Goal: Transaction & Acquisition: Subscribe to service/newsletter

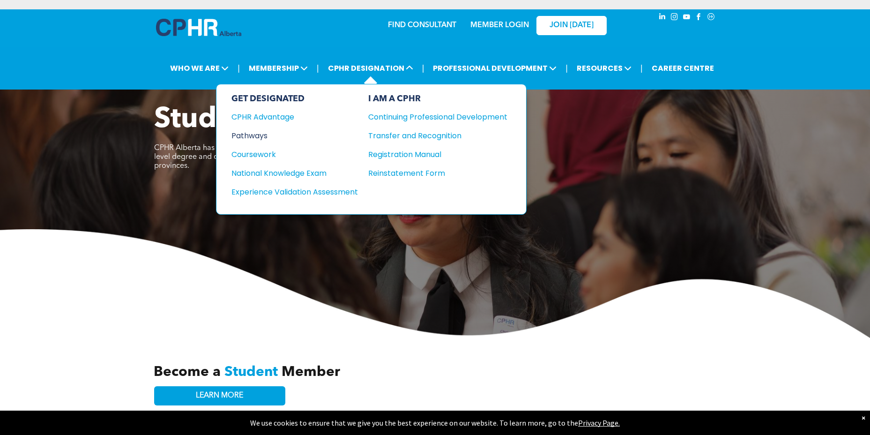
click at [259, 139] on div "Pathways" at bounding box center [288, 136] width 114 height 12
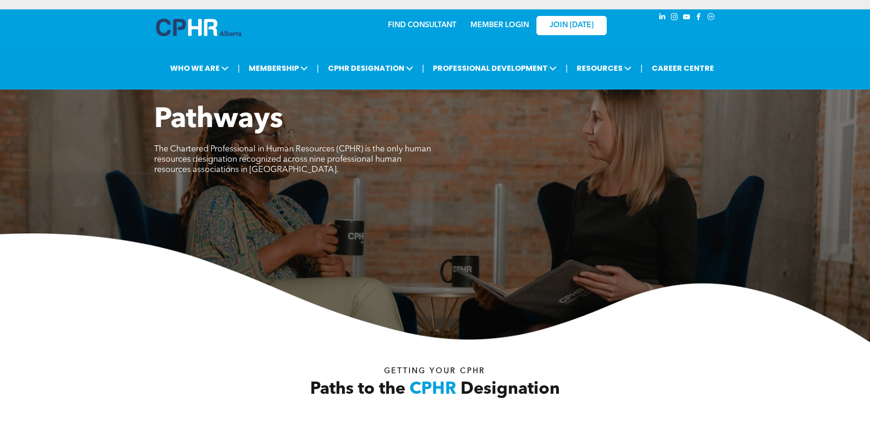
drag, startPoint x: 869, startPoint y: 57, endPoint x: 869, endPoint y: 74, distance: 16.4
click at [869, 74] on div "| WHO WE ARE ASSOCIATION About CPHR Alberta Board of Directors Team Chapters |" at bounding box center [435, 68] width 870 height 22
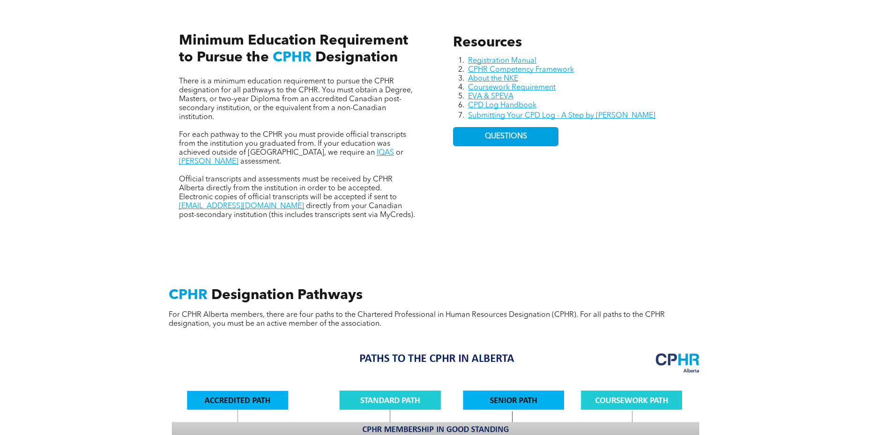
scroll to position [455, 0]
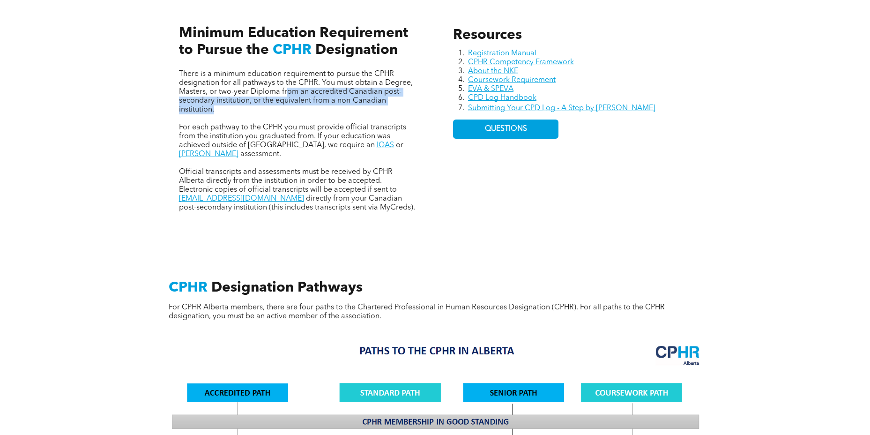
drag, startPoint x: 285, startPoint y: 91, endPoint x: 372, endPoint y: 113, distance: 90.2
click at [372, 113] on div "There is a minimum education requirement to pursue the CPHR designation for all…" at bounding box center [298, 141] width 238 height 142
drag, startPoint x: 372, startPoint y: 113, endPoint x: 292, endPoint y: 115, distance: 80.6
click at [292, 115] on p at bounding box center [298, 118] width 238 height 9
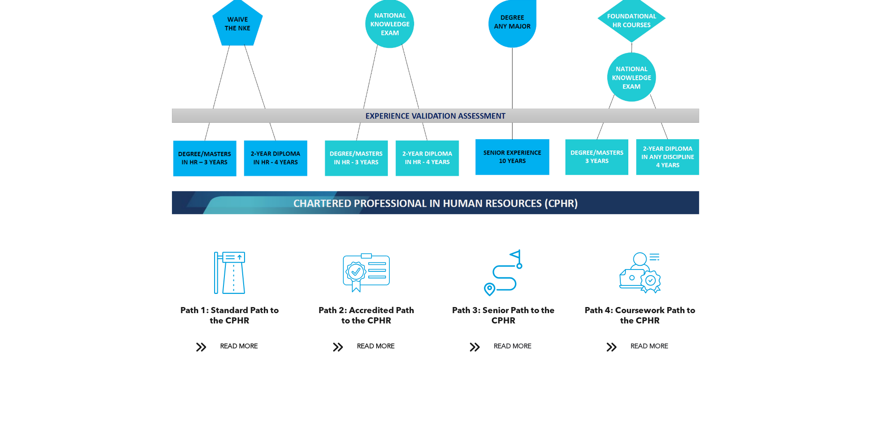
scroll to position [909, 0]
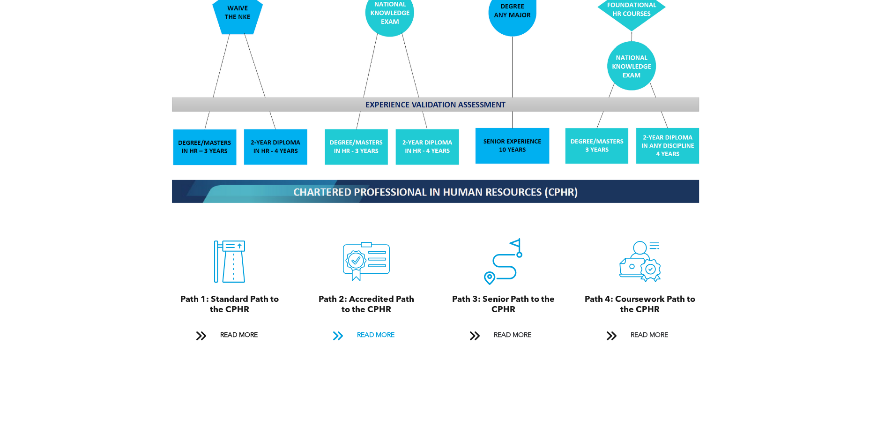
click at [340, 329] on span at bounding box center [338, 335] width 12 height 13
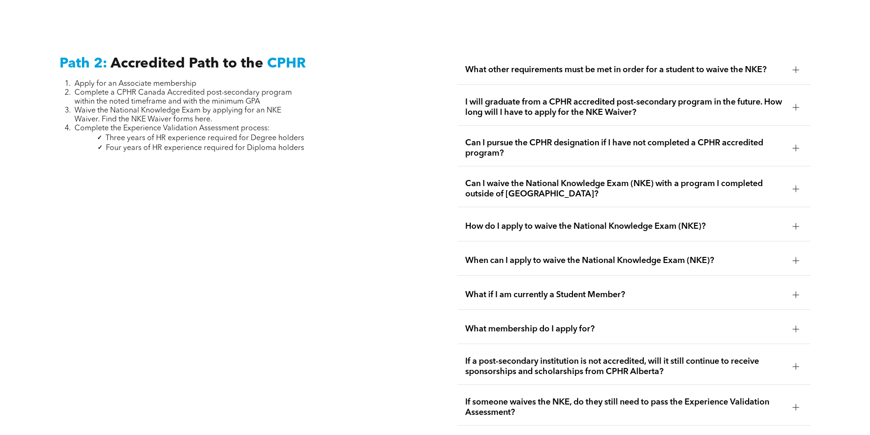
scroll to position [1525, 0]
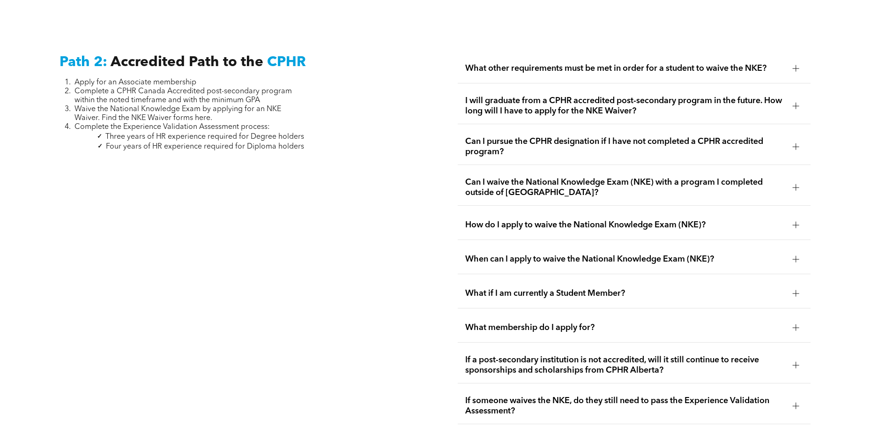
click at [799, 61] on div at bounding box center [796, 68] width 14 height 14
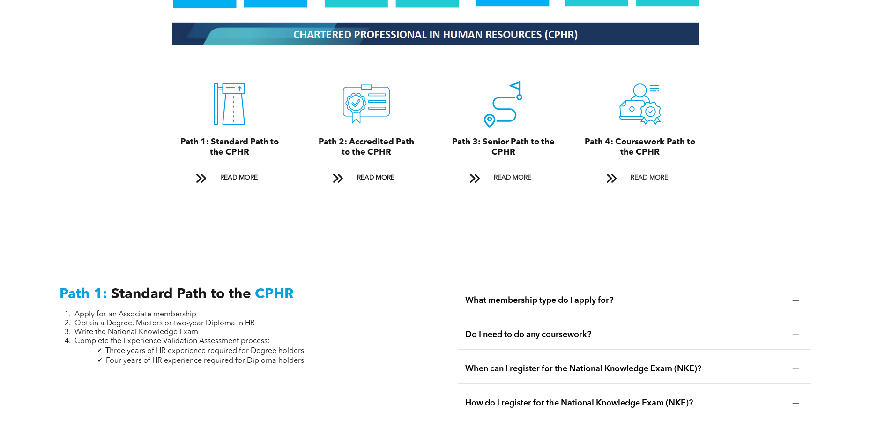
scroll to position [1089, 0]
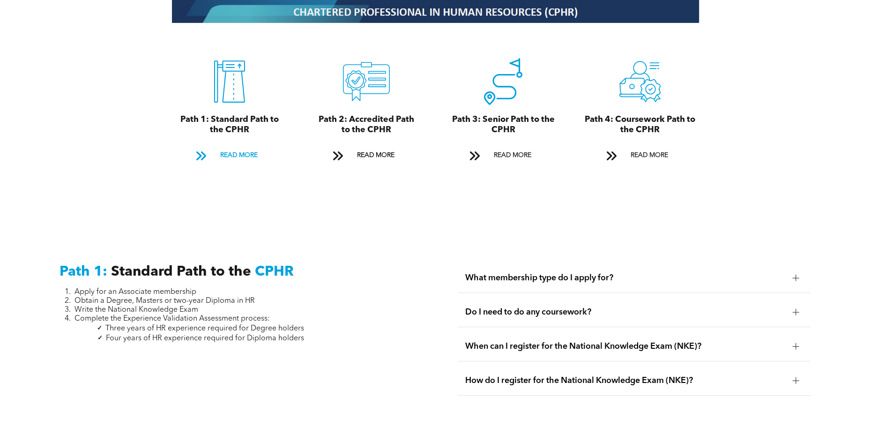
click at [207, 149] on span at bounding box center [201, 155] width 12 height 13
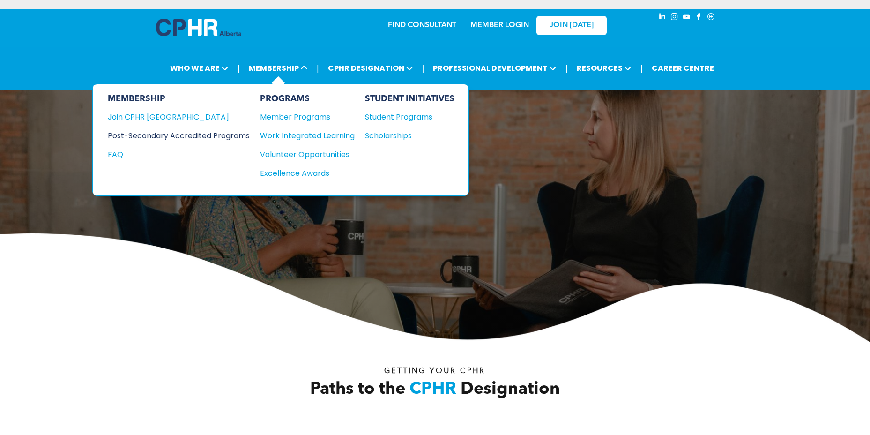
click at [214, 131] on div "Post-Secondary Accredited Programs" at bounding box center [172, 136] width 128 height 12
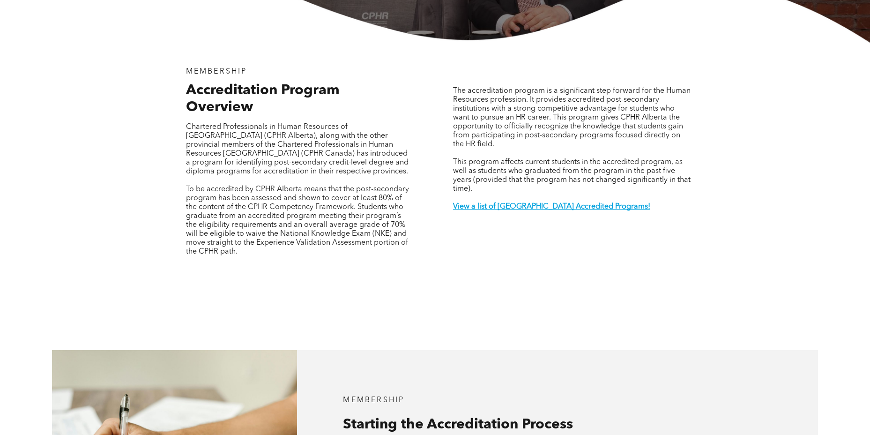
scroll to position [375, 0]
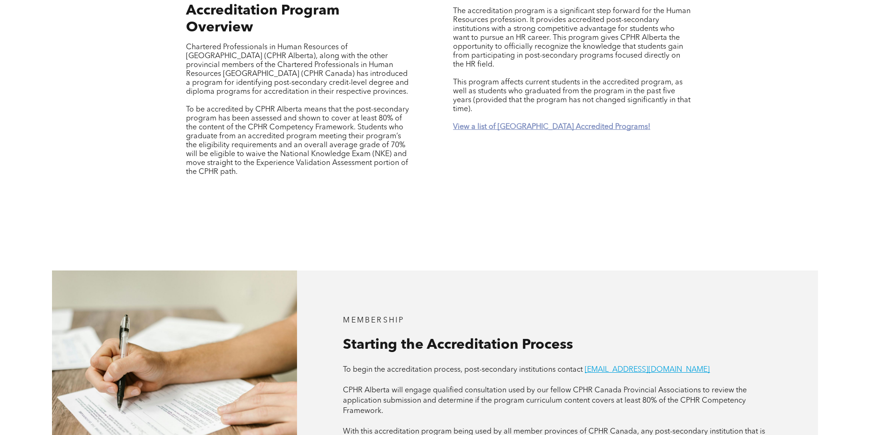
click at [544, 123] on strong "View a list of [GEOGRAPHIC_DATA] Accredited Programs!" at bounding box center [551, 126] width 197 height 7
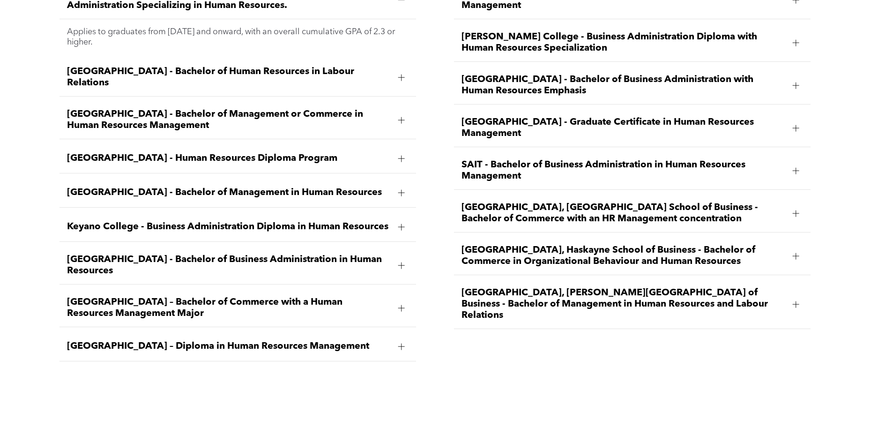
scroll to position [1518, 0]
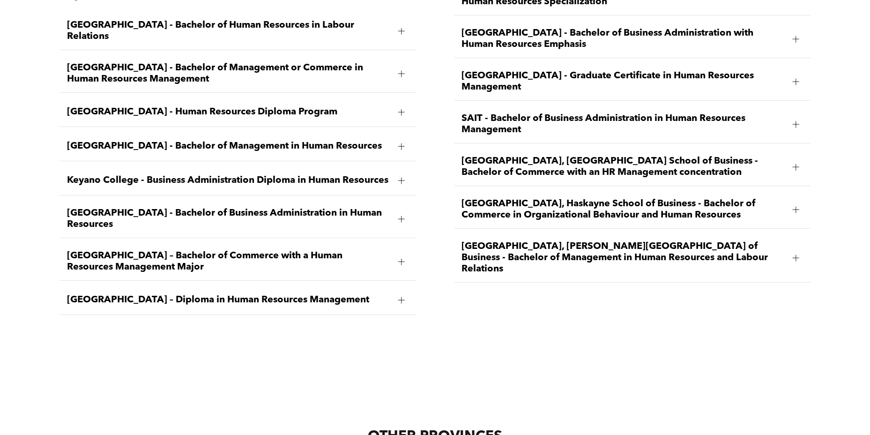
click at [798, 254] on div at bounding box center [795, 257] width 7 height 7
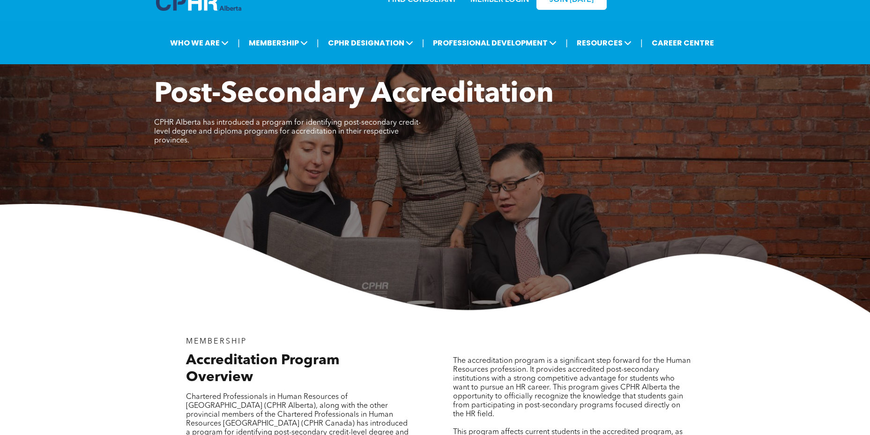
scroll to position [0, 0]
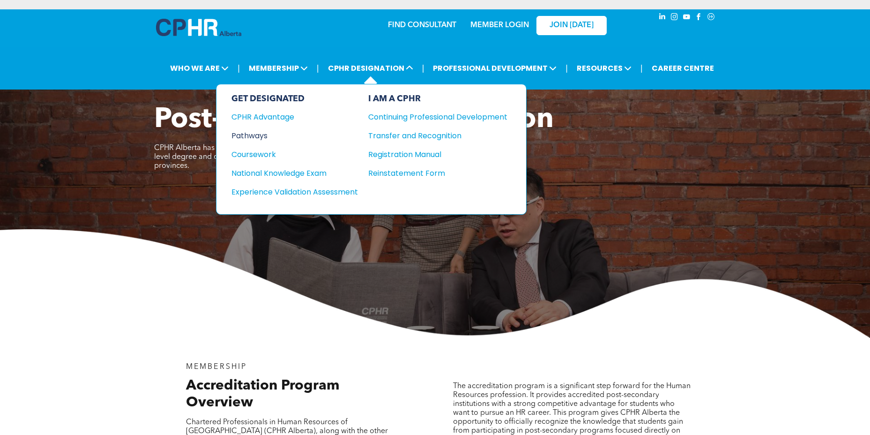
click at [255, 133] on div "Pathways" at bounding box center [288, 136] width 114 height 12
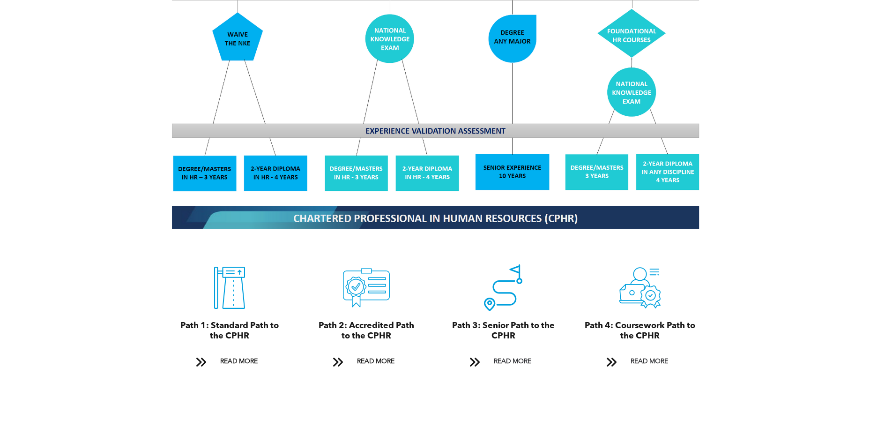
scroll to position [721, 0]
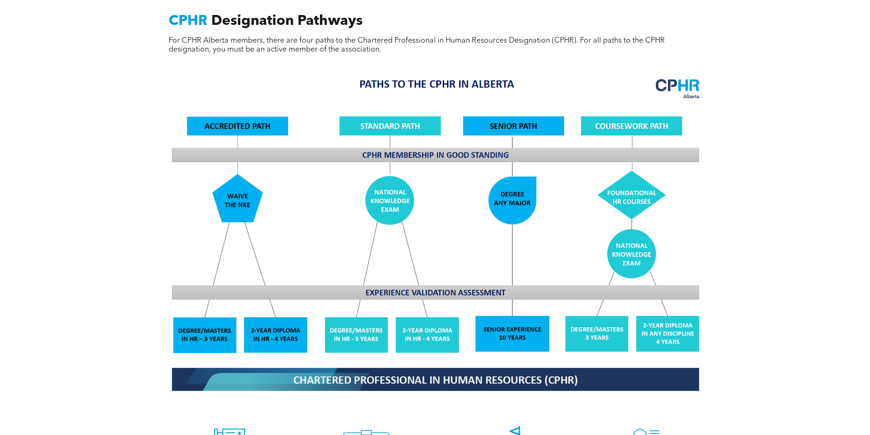
drag, startPoint x: 873, startPoint y: 135, endPoint x: 811, endPoint y: 125, distance: 63.1
click at [811, 125] on div "CPHR Designation Pathways For CPHR Alberta members, there are four paths to the…" at bounding box center [435, 279] width 870 height 618
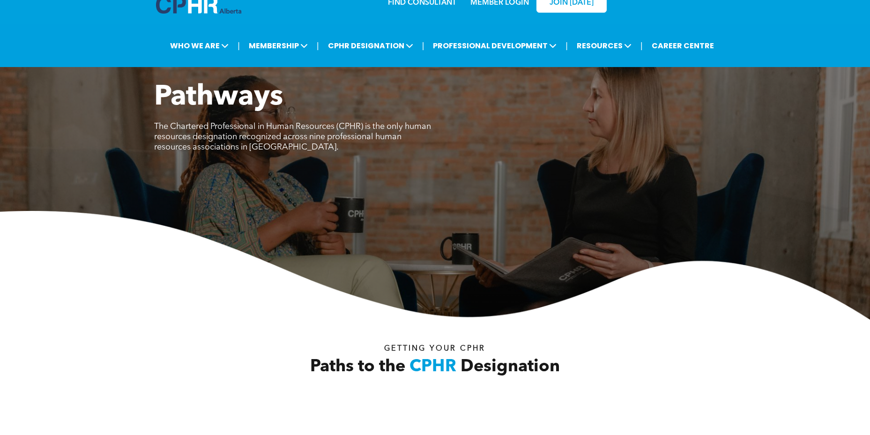
scroll to position [0, 0]
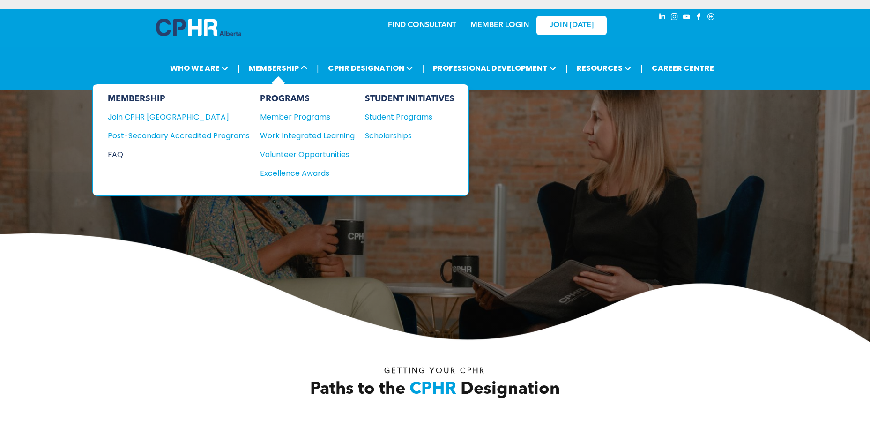
click at [124, 153] on div "FAQ" at bounding box center [172, 154] width 128 height 12
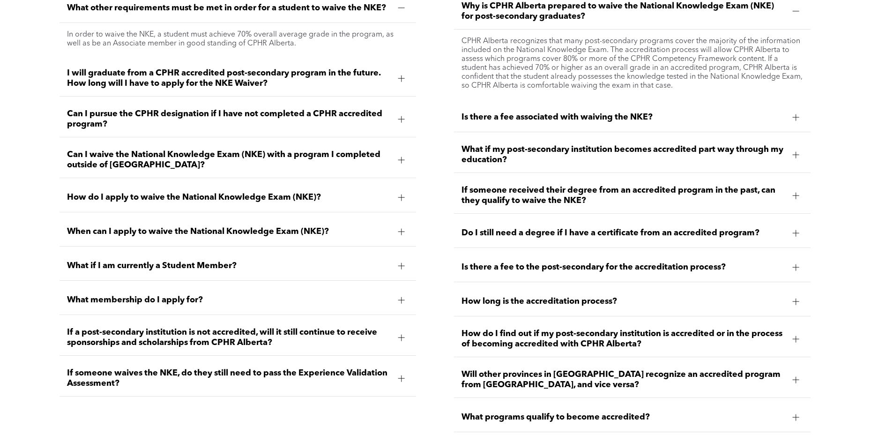
scroll to position [1474, 0]
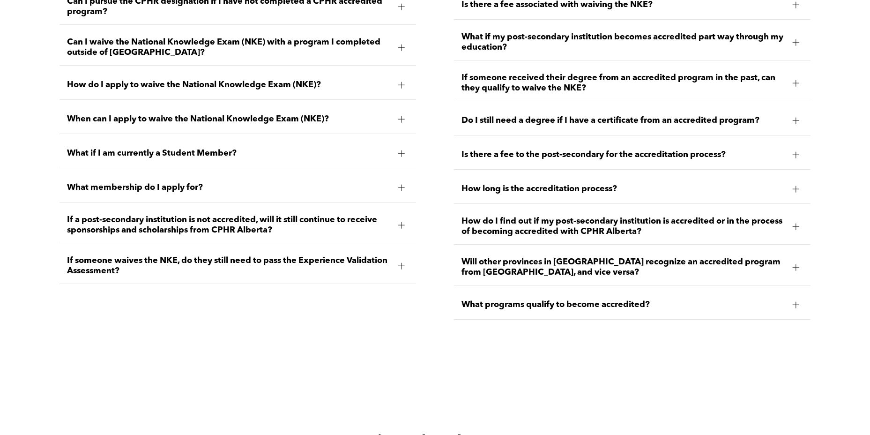
click at [599, 118] on span "Do I still need a degree if I have a certificate from an accredited program?" at bounding box center [623, 120] width 324 height 10
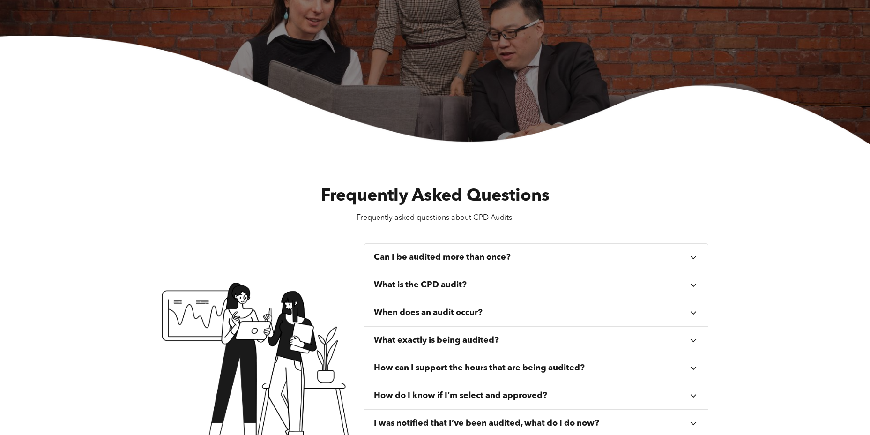
scroll to position [0, 0]
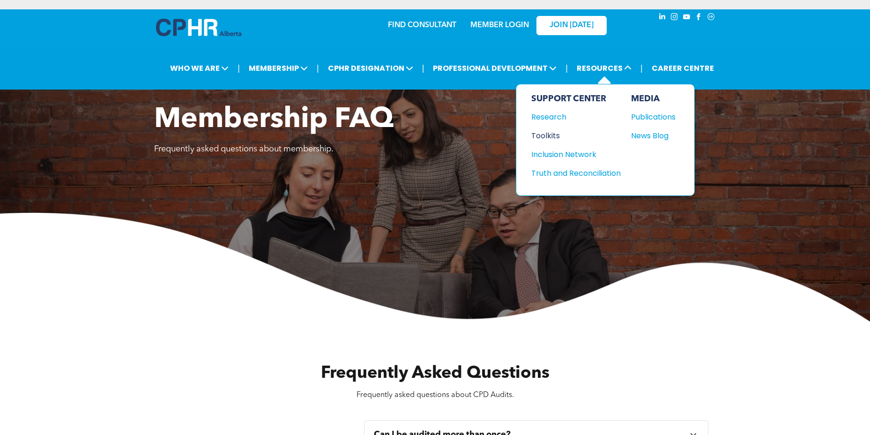
click at [540, 135] on div "Toolkits" at bounding box center [571, 136] width 81 height 12
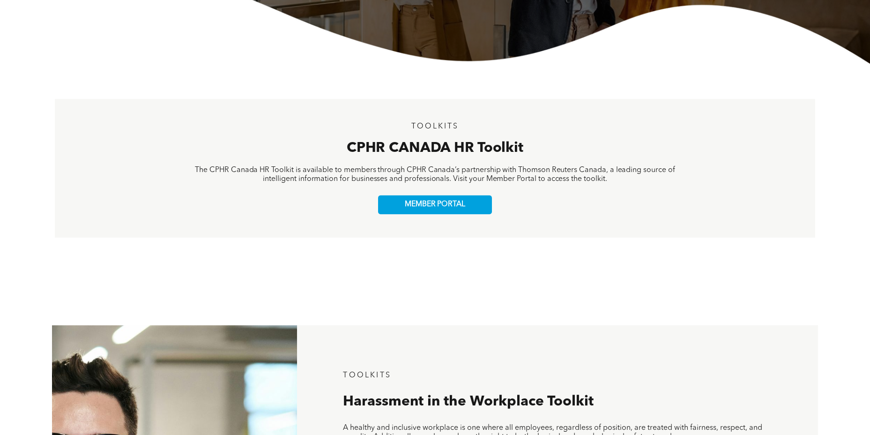
scroll to position [328, 0]
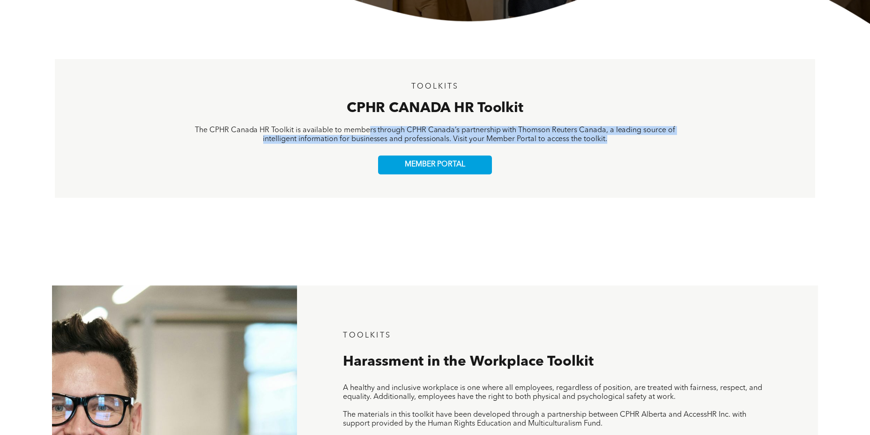
drag, startPoint x: 369, startPoint y: 128, endPoint x: 687, endPoint y: 153, distance: 318.4
click at [687, 153] on div "TOOLKITS CPHR CANADA HR Toolkit The CPHR Canada HR Toolkit is available to memb…" at bounding box center [435, 128] width 760 height 139
drag, startPoint x: 687, startPoint y: 153, endPoint x: 672, endPoint y: 202, distance: 51.5
click at [672, 202] on div "TOOLKITS CPHR CANADA HR Toolkit The CPHR Canada HR Toolkit is available to memb…" at bounding box center [434, 128] width 863 height 207
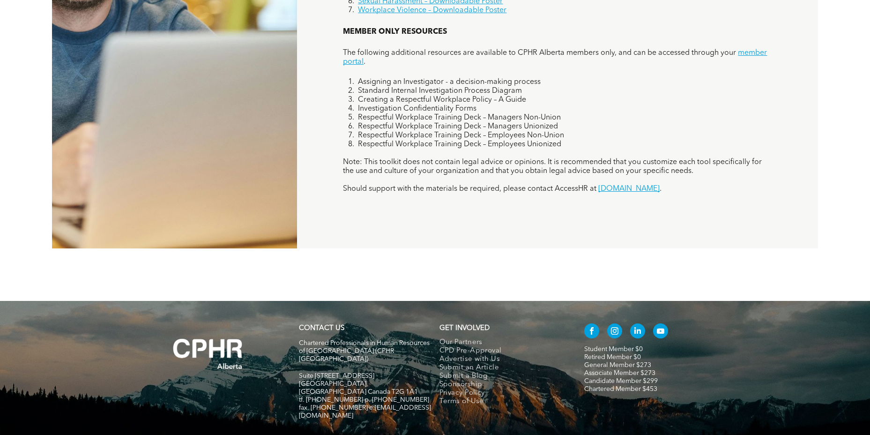
scroll to position [861, 0]
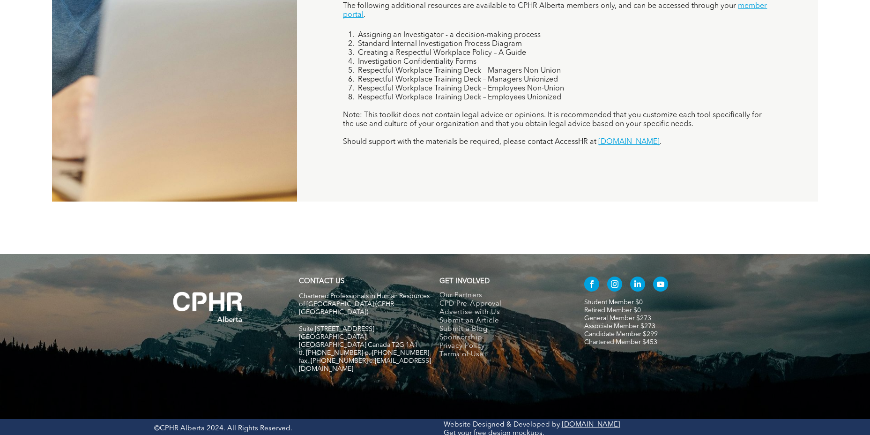
click at [602, 331] on link "Candidate Member $299" at bounding box center [621, 334] width 74 height 7
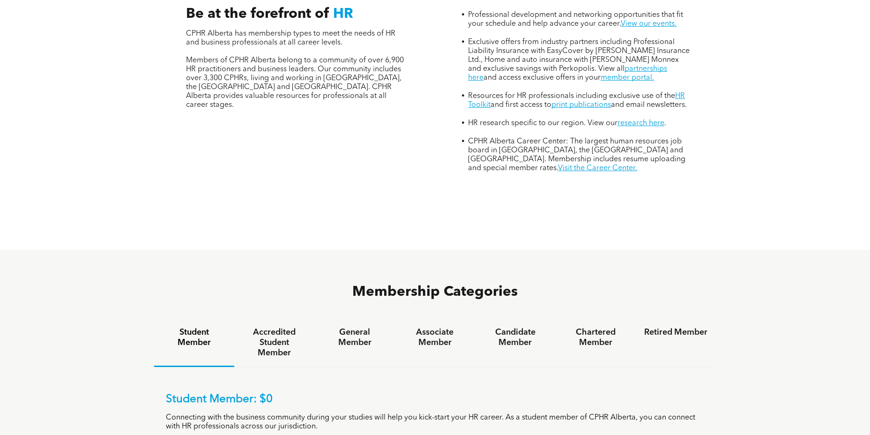
scroll to position [468, 0]
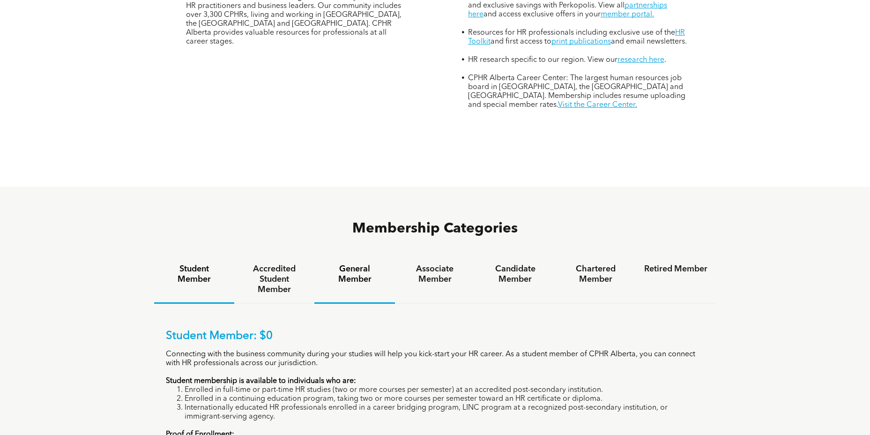
click at [366, 264] on h4 "General Member" at bounding box center [354, 274] width 63 height 21
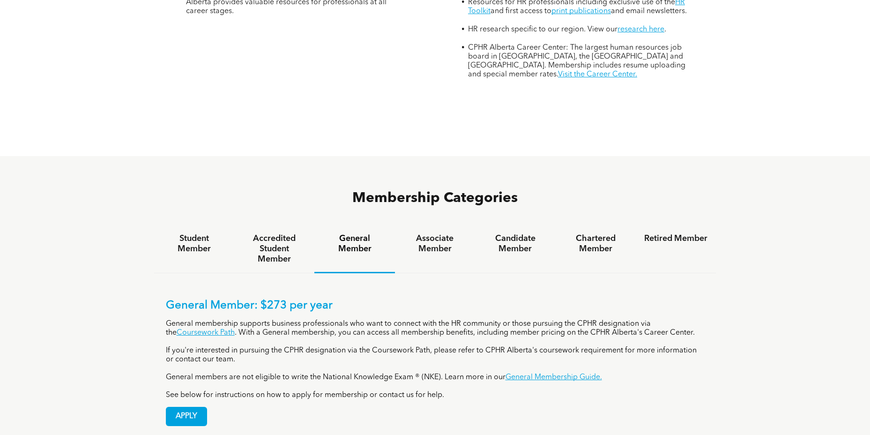
scroll to position [515, 0]
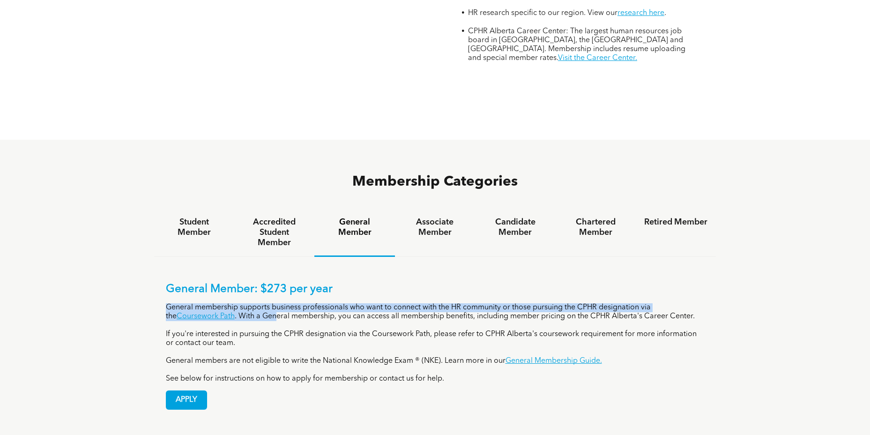
drag, startPoint x: 274, startPoint y: 281, endPoint x: 450, endPoint y: 286, distance: 175.7
click at [450, 286] on div "General Member: $273 per year General membership supports business professional…" at bounding box center [435, 332] width 539 height 101
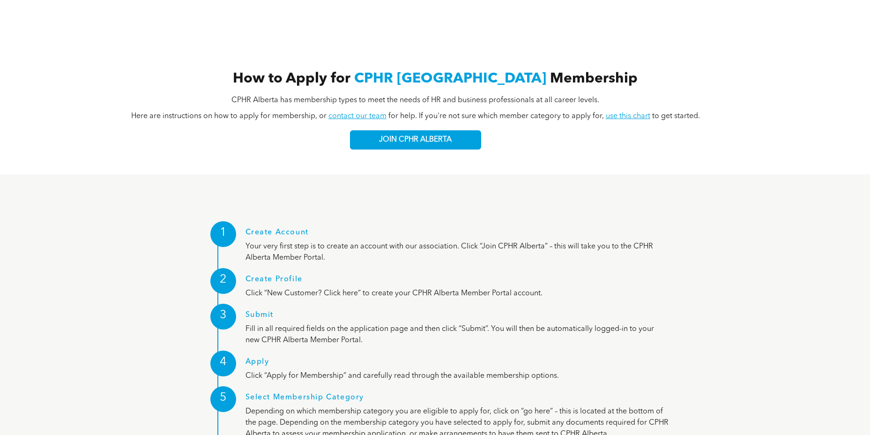
scroll to position [1037, 0]
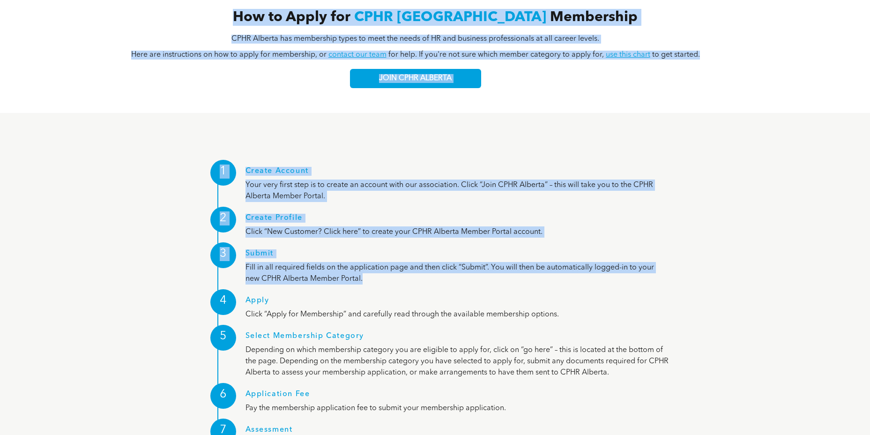
drag, startPoint x: 875, startPoint y: 141, endPoint x: 368, endPoint y: 245, distance: 517.6
click at [368, 245] on div "Join CPHR Alberta Our community includes over 3,300 Chartered Professionals in …" at bounding box center [435, 119] width 870 height 2294
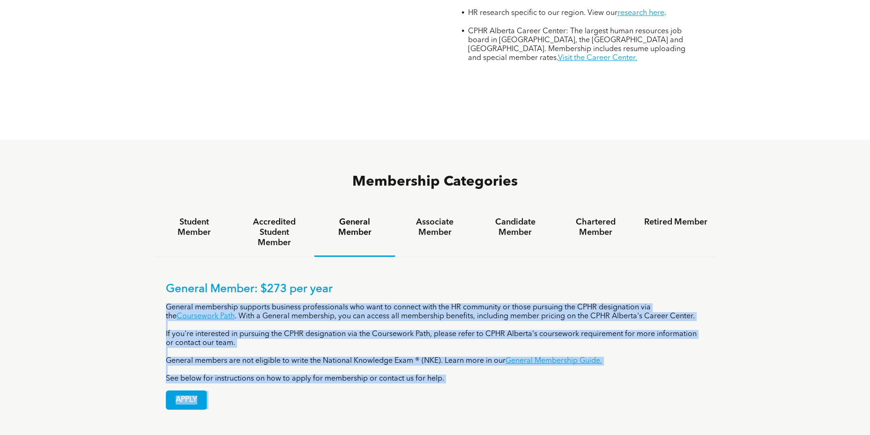
drag, startPoint x: 368, startPoint y: 245, endPoint x: 477, endPoint y: 265, distance: 111.3
click at [477, 282] on div "General Member: $273 per year General membership supports business professional…" at bounding box center [435, 332] width 539 height 101
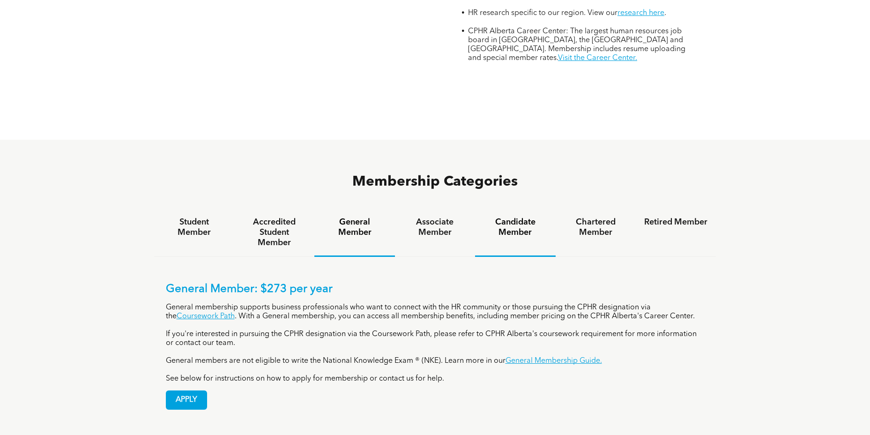
click at [531, 217] on h4 "Candidate Member" at bounding box center [514, 227] width 63 height 21
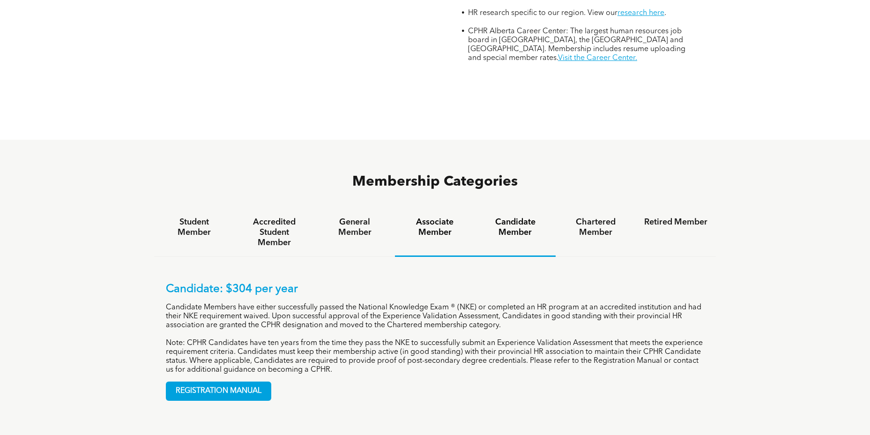
click at [439, 217] on h4 "Associate Member" at bounding box center [434, 227] width 63 height 21
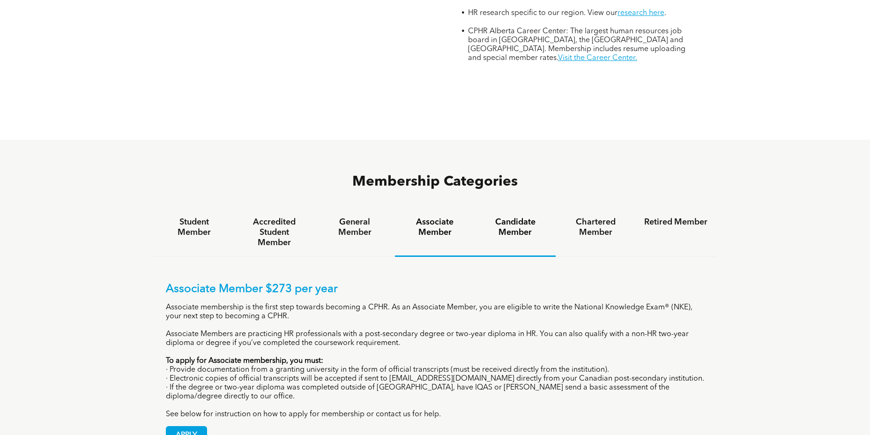
click at [515, 217] on h4 "Candidate Member" at bounding box center [514, 227] width 63 height 21
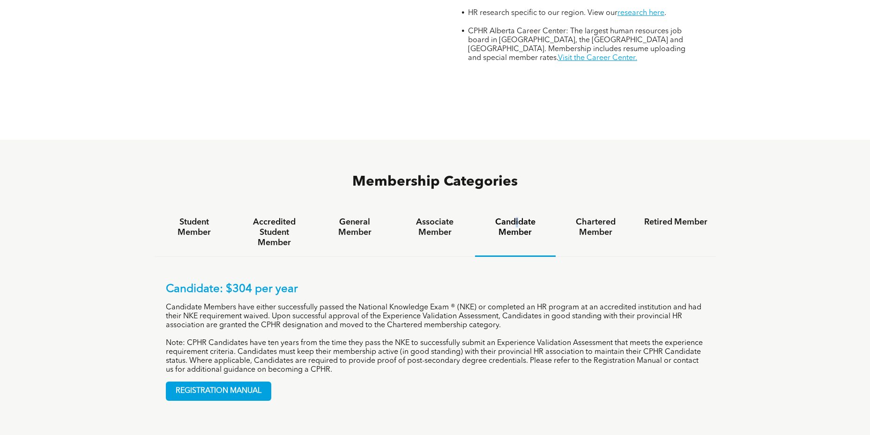
drag, startPoint x: 515, startPoint y: 186, endPoint x: 335, endPoint y: 186, distance: 180.3
click at [332, 217] on h4 "General Member" at bounding box center [354, 227] width 63 height 21
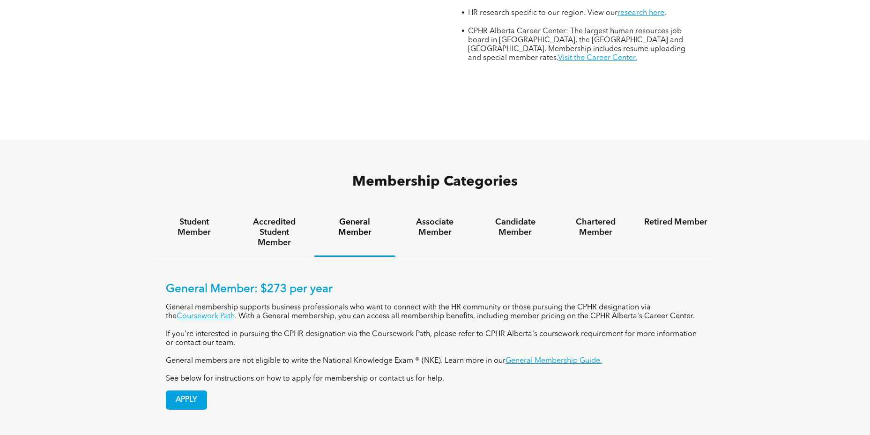
click at [364, 217] on h4 "General Member" at bounding box center [354, 227] width 63 height 21
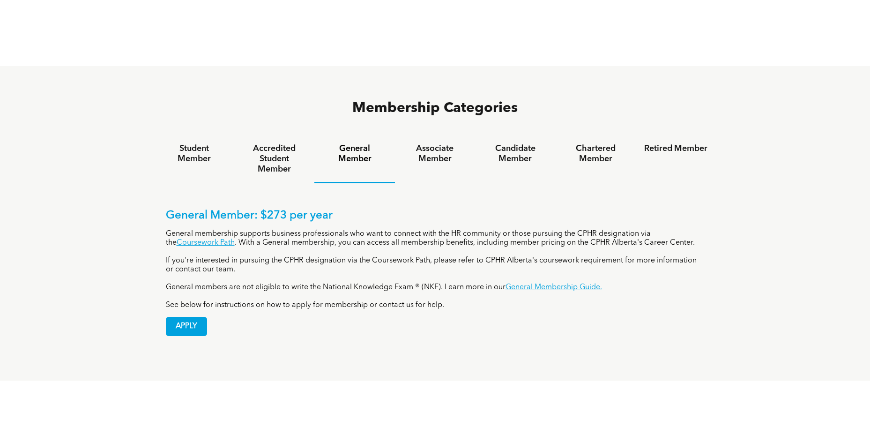
scroll to position [749, 0]
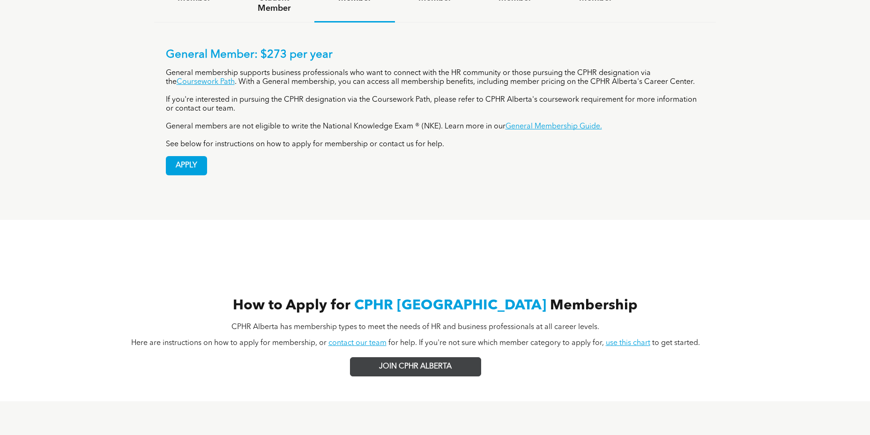
click at [438, 362] on span "JOIN CPHR ALBERTA" at bounding box center [415, 366] width 73 height 9
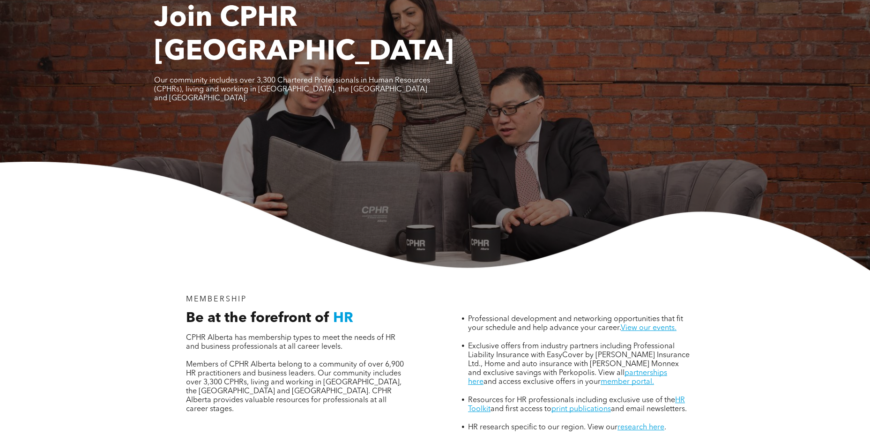
scroll to position [0, 0]
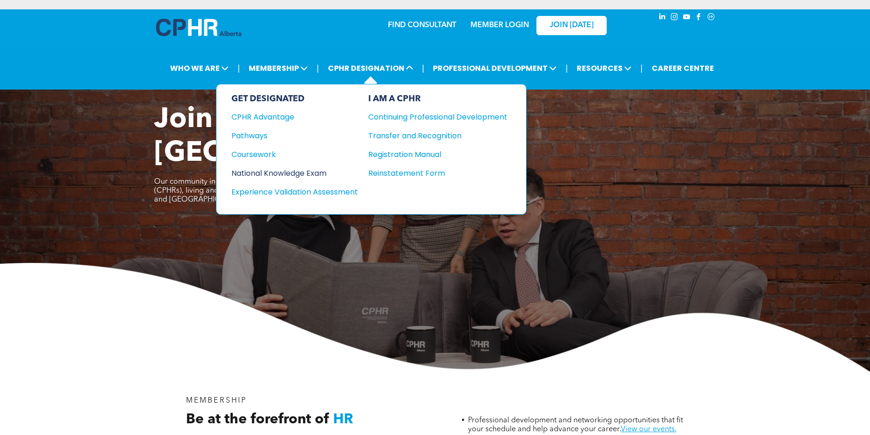
click at [243, 170] on div "National Knowledge Exam" at bounding box center [288, 173] width 114 height 12
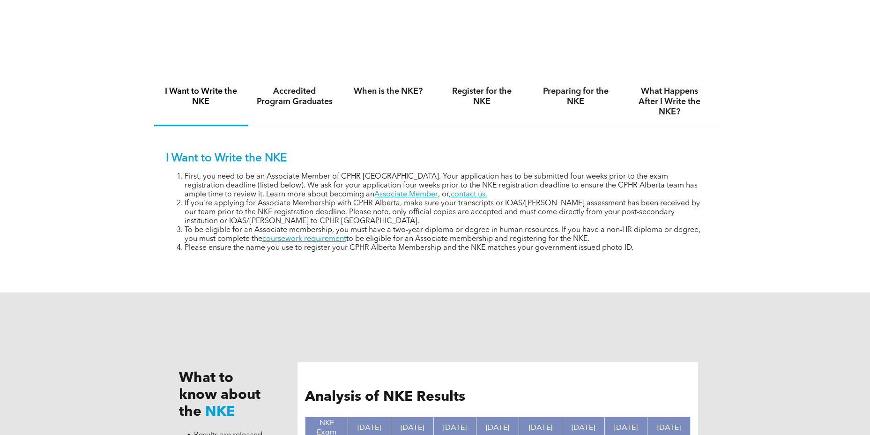
scroll to position [618, 0]
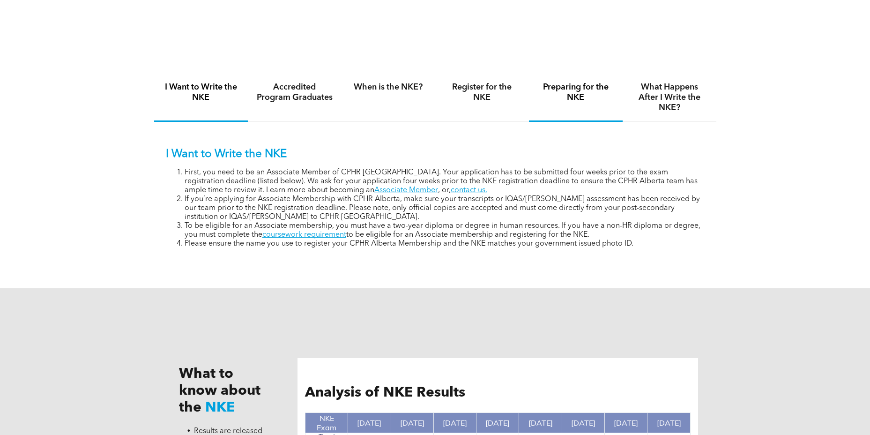
click at [576, 96] on h4 "Preparing for the NKE" at bounding box center [575, 92] width 77 height 21
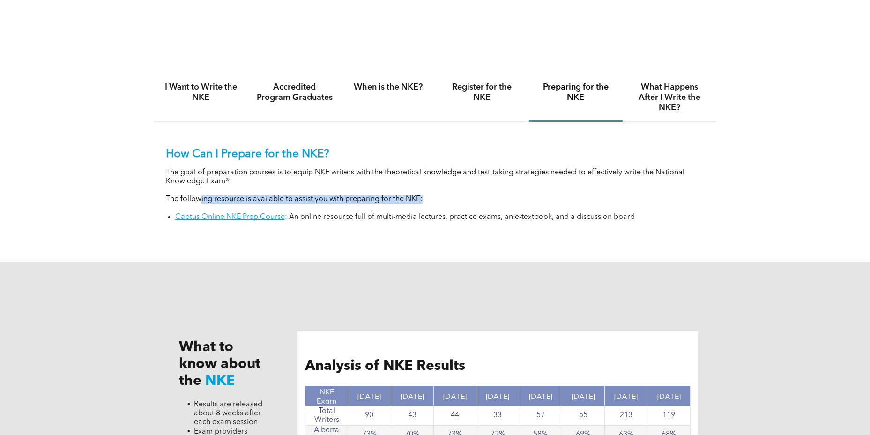
drag, startPoint x: 202, startPoint y: 196, endPoint x: 433, endPoint y: 200, distance: 230.9
click at [433, 200] on p "The following resource is available to assist you with preparing for the NKE:" at bounding box center [435, 199] width 539 height 9
drag, startPoint x: 433, startPoint y: 200, endPoint x: 396, endPoint y: 199, distance: 36.6
click at [433, 200] on p "The following resource is available to assist you with preparing for the NKE:" at bounding box center [435, 199] width 539 height 9
drag, startPoint x: 192, startPoint y: 172, endPoint x: 307, endPoint y: 187, distance: 115.3
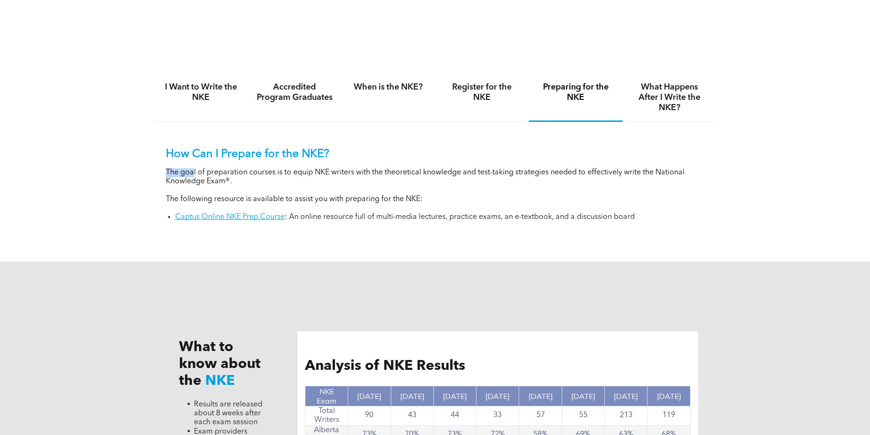
click at [307, 187] on div "How Can I Prepare for the NKE? The goal of preparation courses is to equip NKE …" at bounding box center [435, 185] width 539 height 74
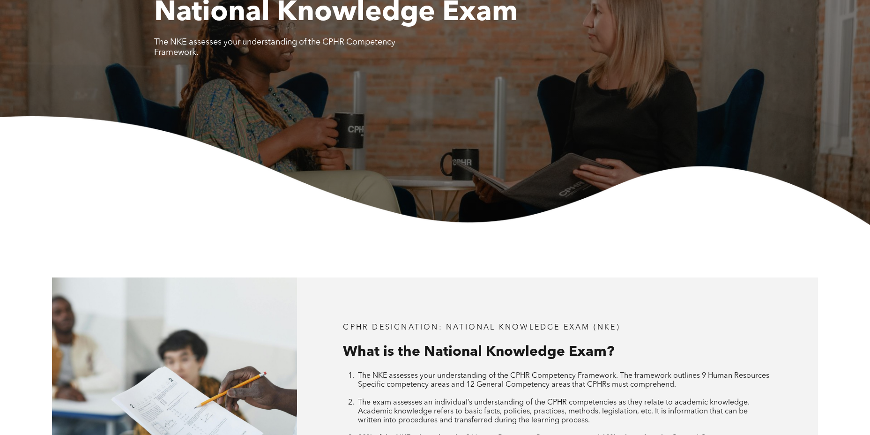
scroll to position [0, 0]
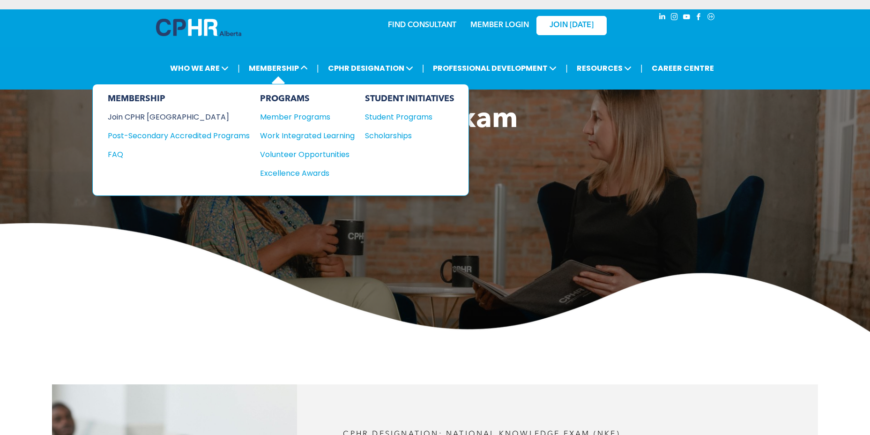
click at [156, 115] on div "Join CPHR [GEOGRAPHIC_DATA]" at bounding box center [172, 117] width 128 height 12
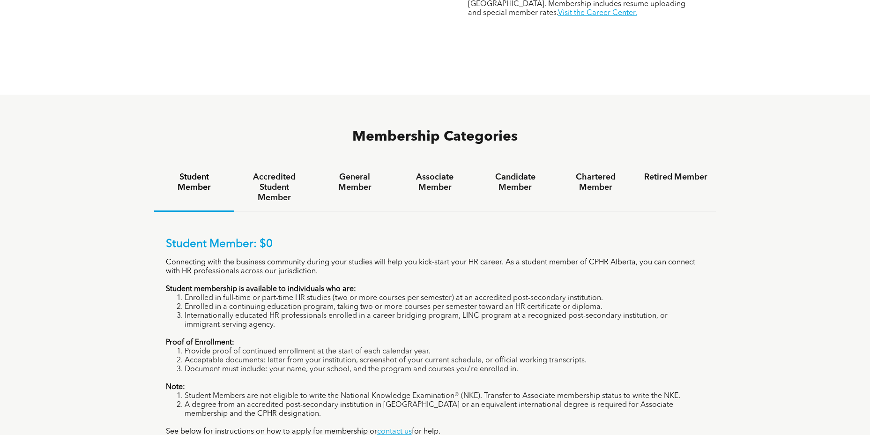
scroll to position [650, 0]
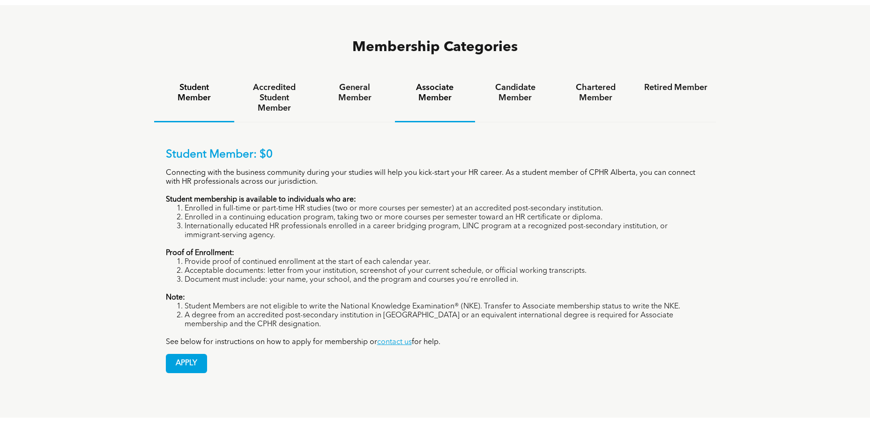
click at [446, 82] on h4 "Associate Member" at bounding box center [434, 92] width 63 height 21
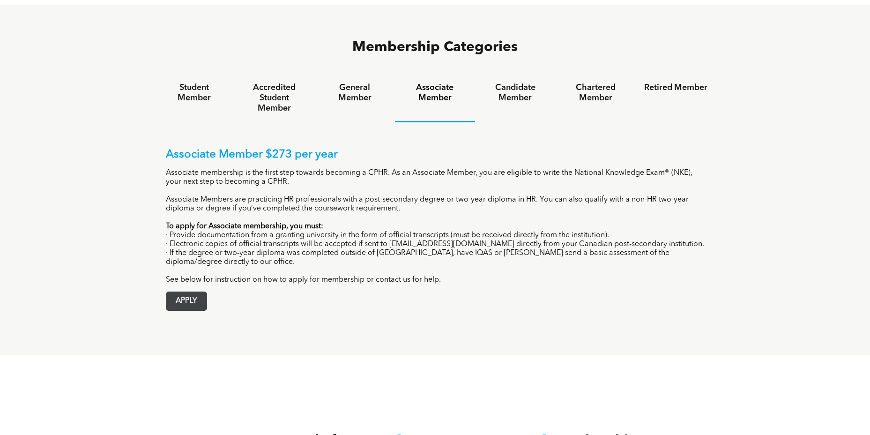
click at [194, 292] on span "APPLY" at bounding box center [186, 301] width 40 height 18
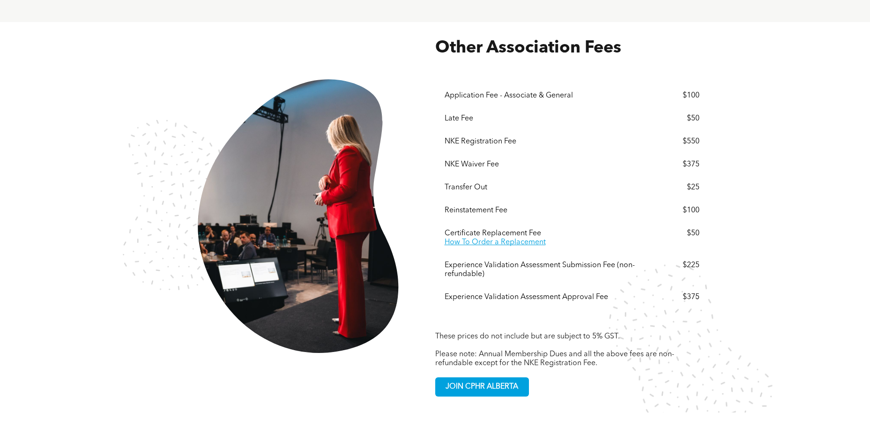
scroll to position [1667, 0]
